Goal: Transaction & Acquisition: Book appointment/travel/reservation

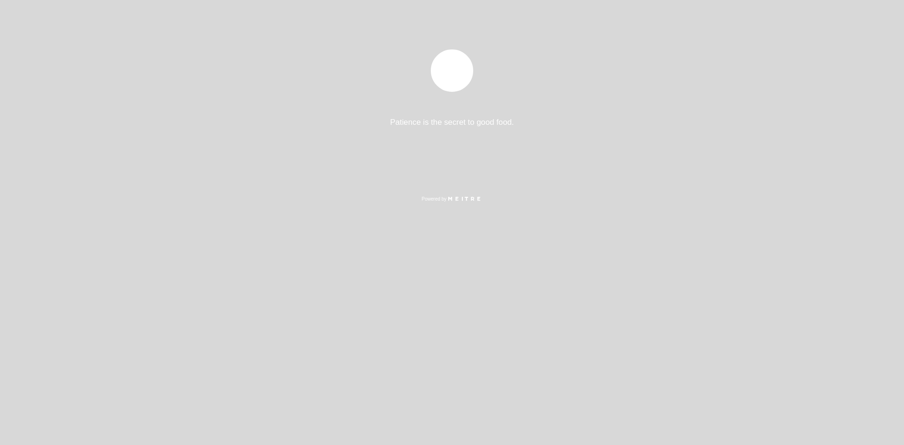
select select "pt"
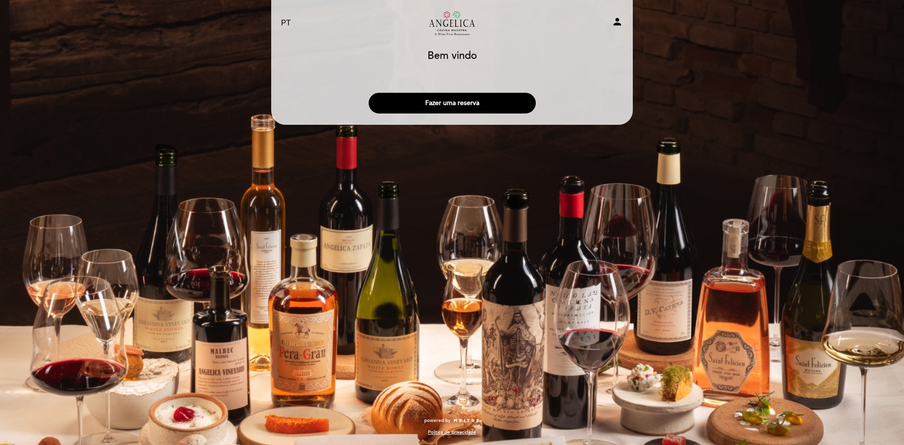
click at [448, 112] on button "Fazer uma reserva" at bounding box center [451, 103] width 167 height 21
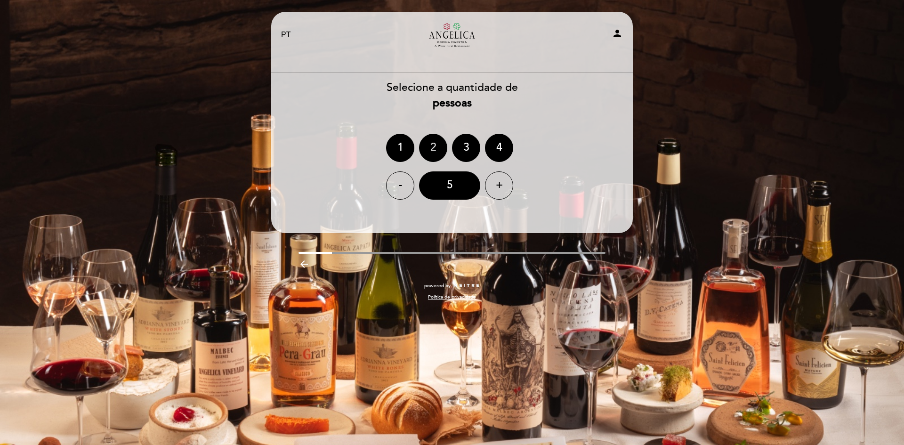
click at [436, 147] on div "2" at bounding box center [433, 148] width 28 height 28
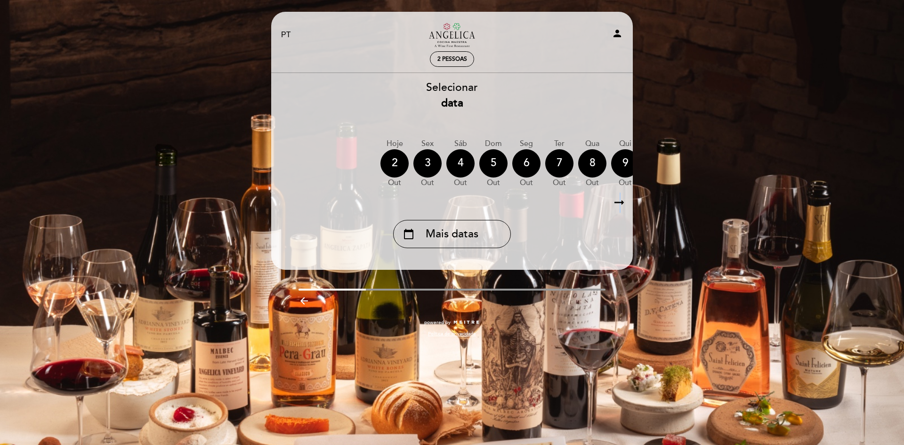
click at [620, 208] on icon "arrow_right_alt" at bounding box center [619, 202] width 14 height 20
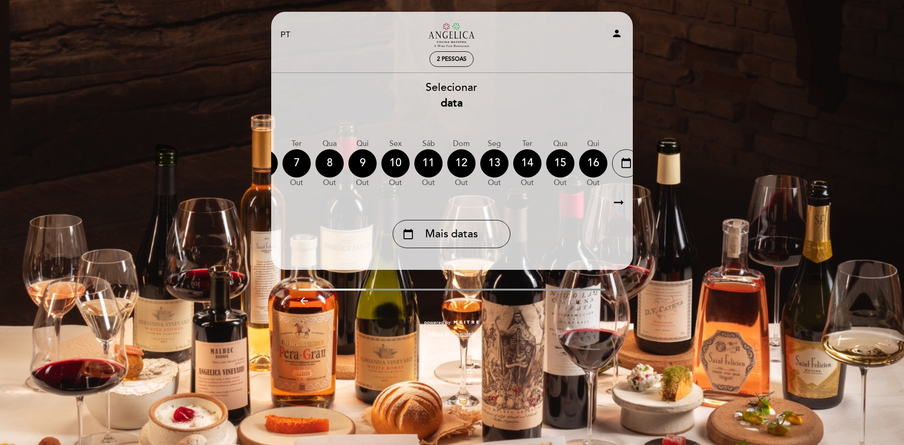
scroll to position [0, 274]
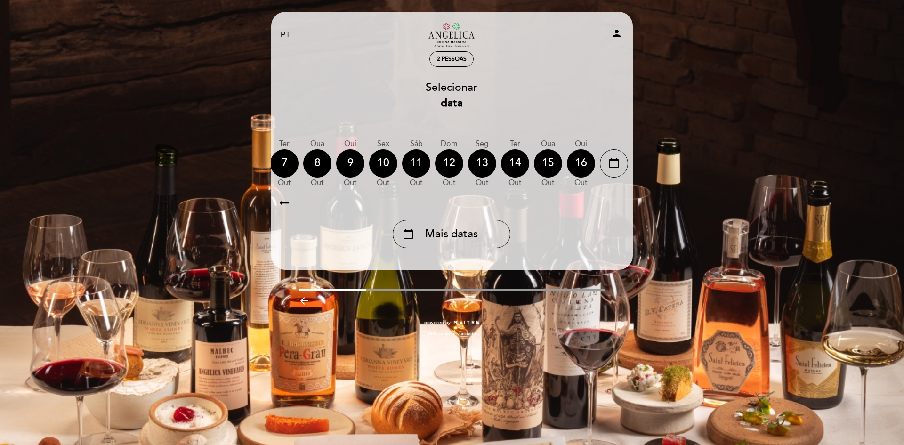
click at [425, 166] on div "11" at bounding box center [416, 163] width 28 height 28
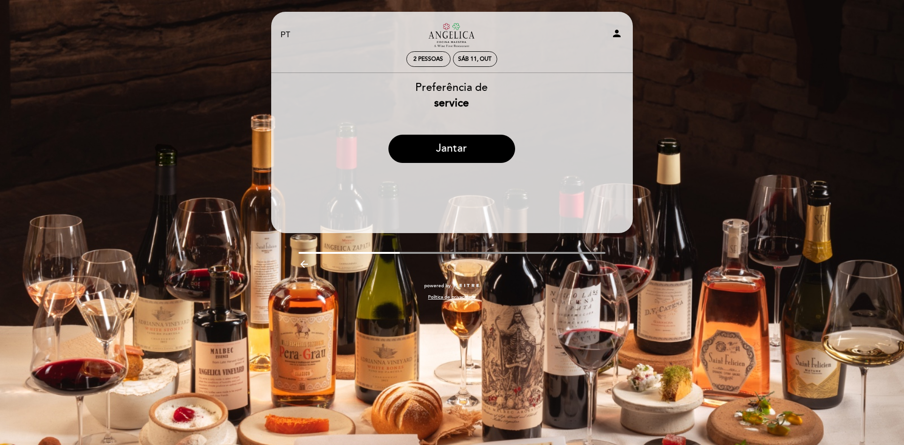
drag, startPoint x: 460, startPoint y: 140, endPoint x: 496, endPoint y: 104, distance: 51.2
click at [498, 104] on div "Preferência de service Jantar" at bounding box center [451, 125] width 362 height 90
click at [436, 62] on span "2 pessoas" at bounding box center [428, 59] width 30 height 7
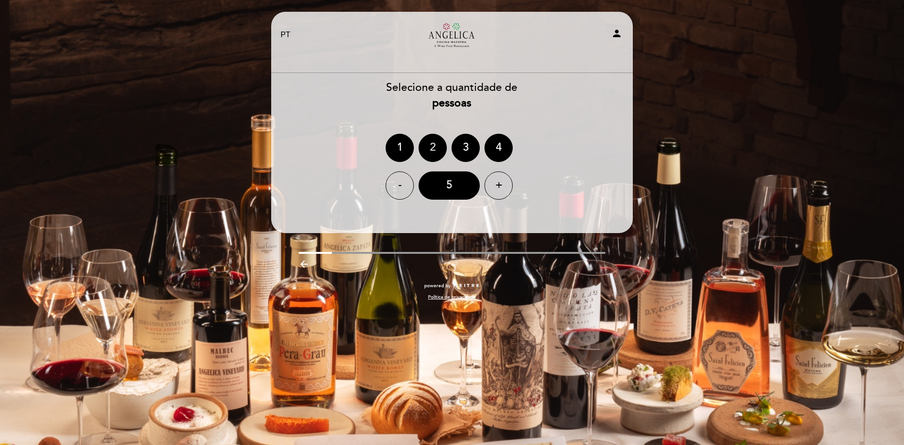
click at [437, 148] on div "2" at bounding box center [432, 148] width 28 height 28
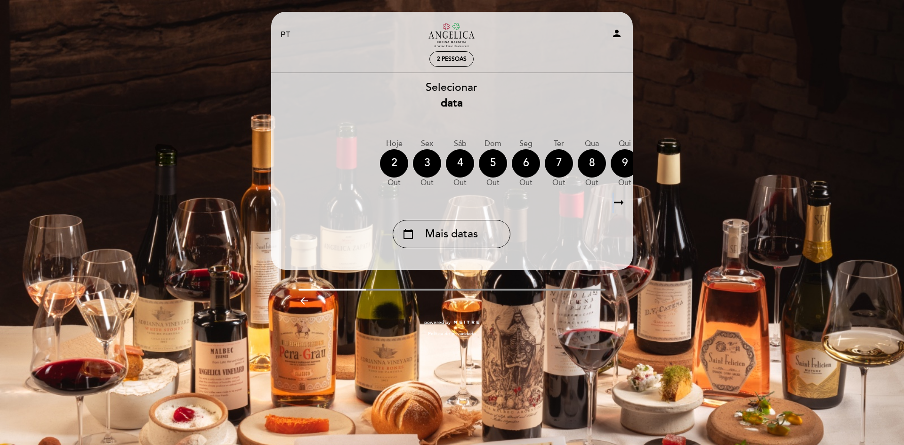
click at [613, 202] on icon "arrow_right_alt" at bounding box center [618, 202] width 14 height 20
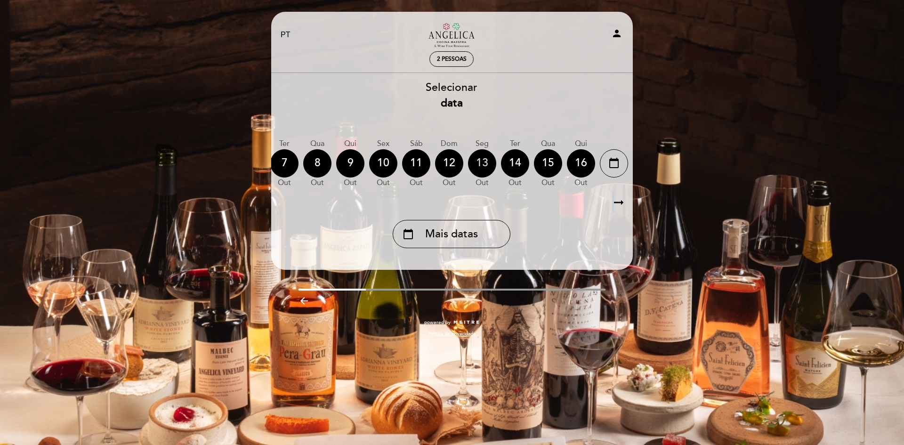
click at [480, 163] on div "13" at bounding box center [482, 163] width 28 height 28
